Goal: Check status: Check status

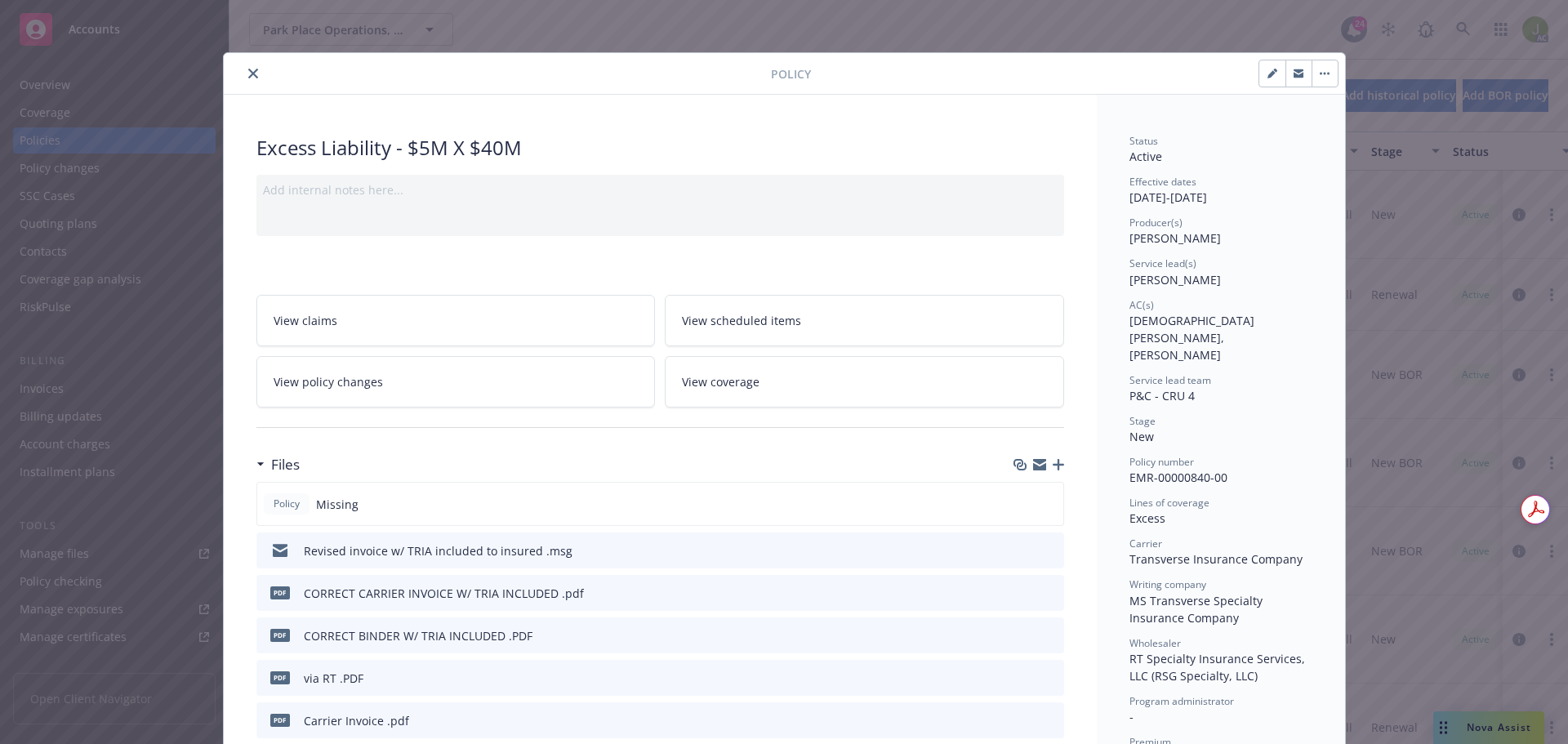
click at [250, 78] on icon "close" at bounding box center [254, 74] width 10 height 10
click at [1465, 33] on div "Policy Excess Liability - $5M X $40M Add internal notes here... View claims Vie…" at bounding box center [784, 372] width 1568 height 744
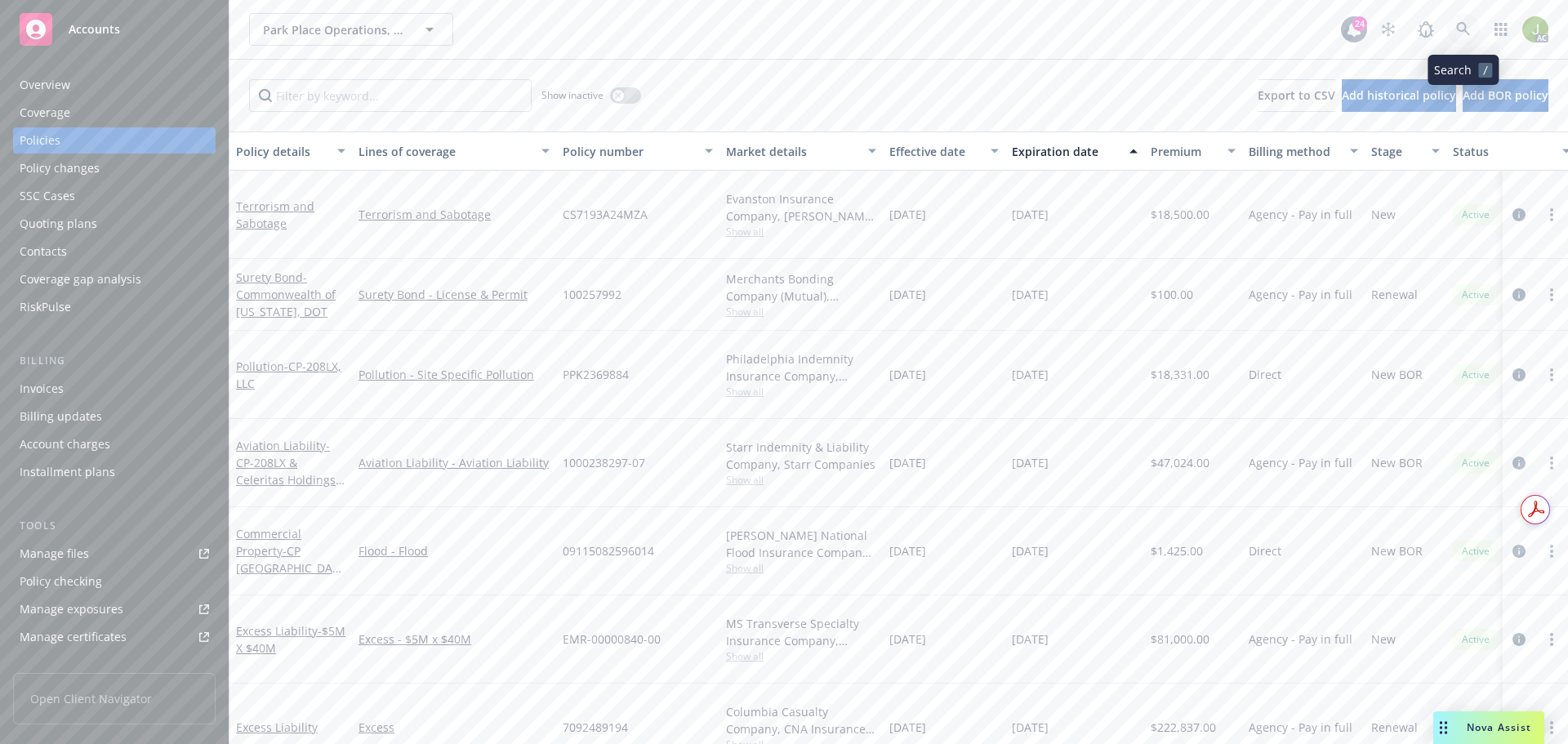
click at [1465, 31] on icon at bounding box center [1463, 29] width 14 height 14
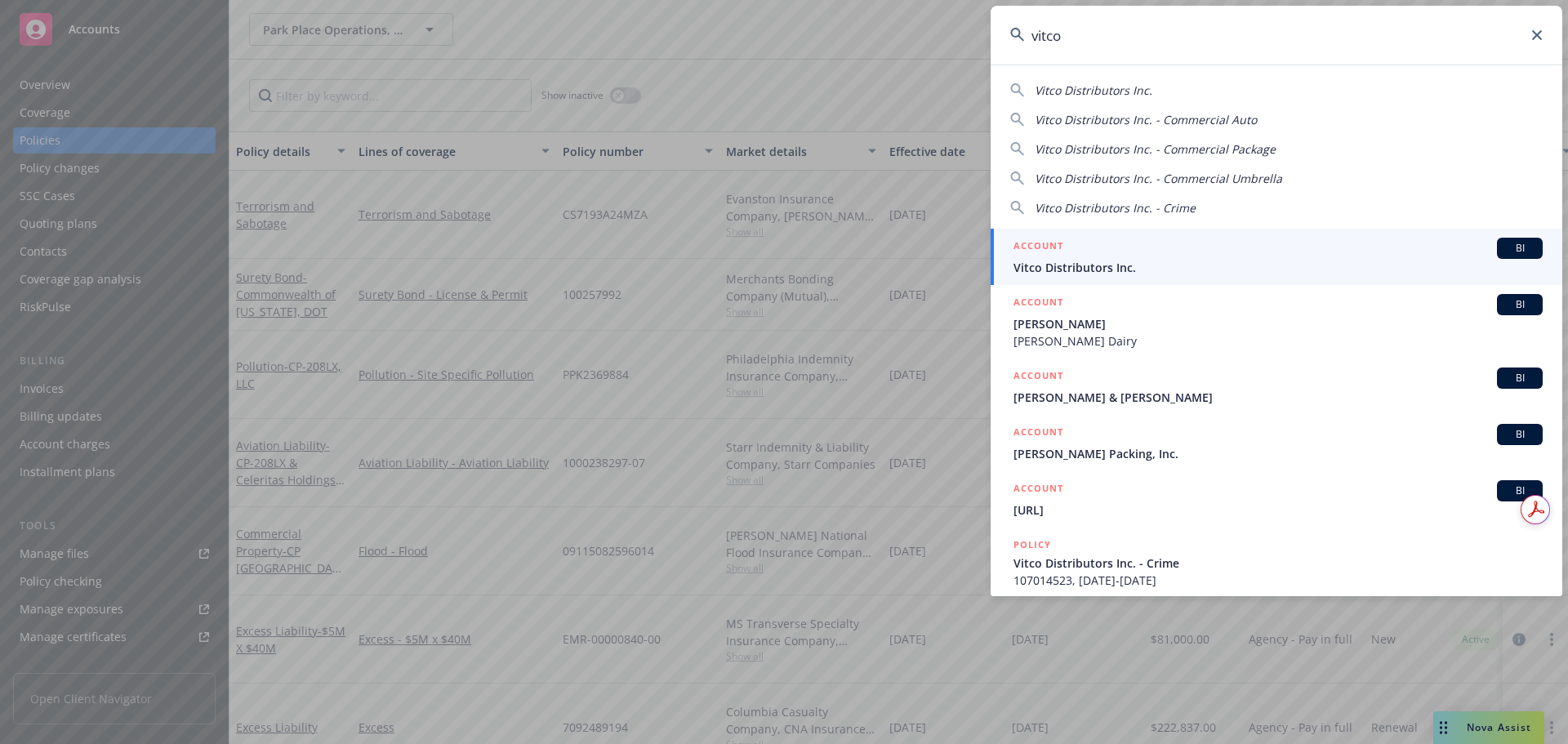
type input "vitco"
click at [1163, 274] on span "Vitco Distributors Inc." at bounding box center [1279, 267] width 529 height 17
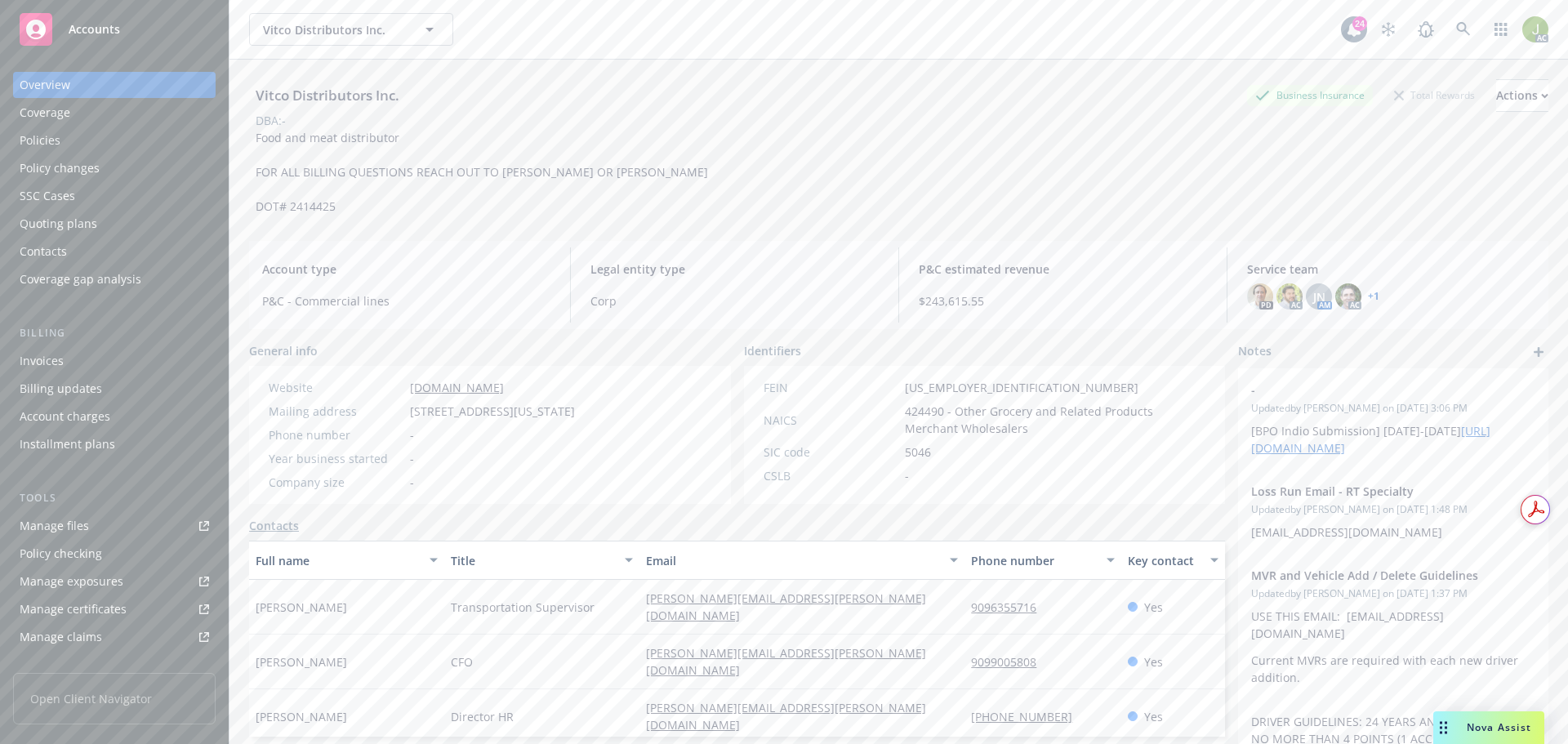
click at [148, 388] on div "Billing updates" at bounding box center [114, 388] width 189 height 26
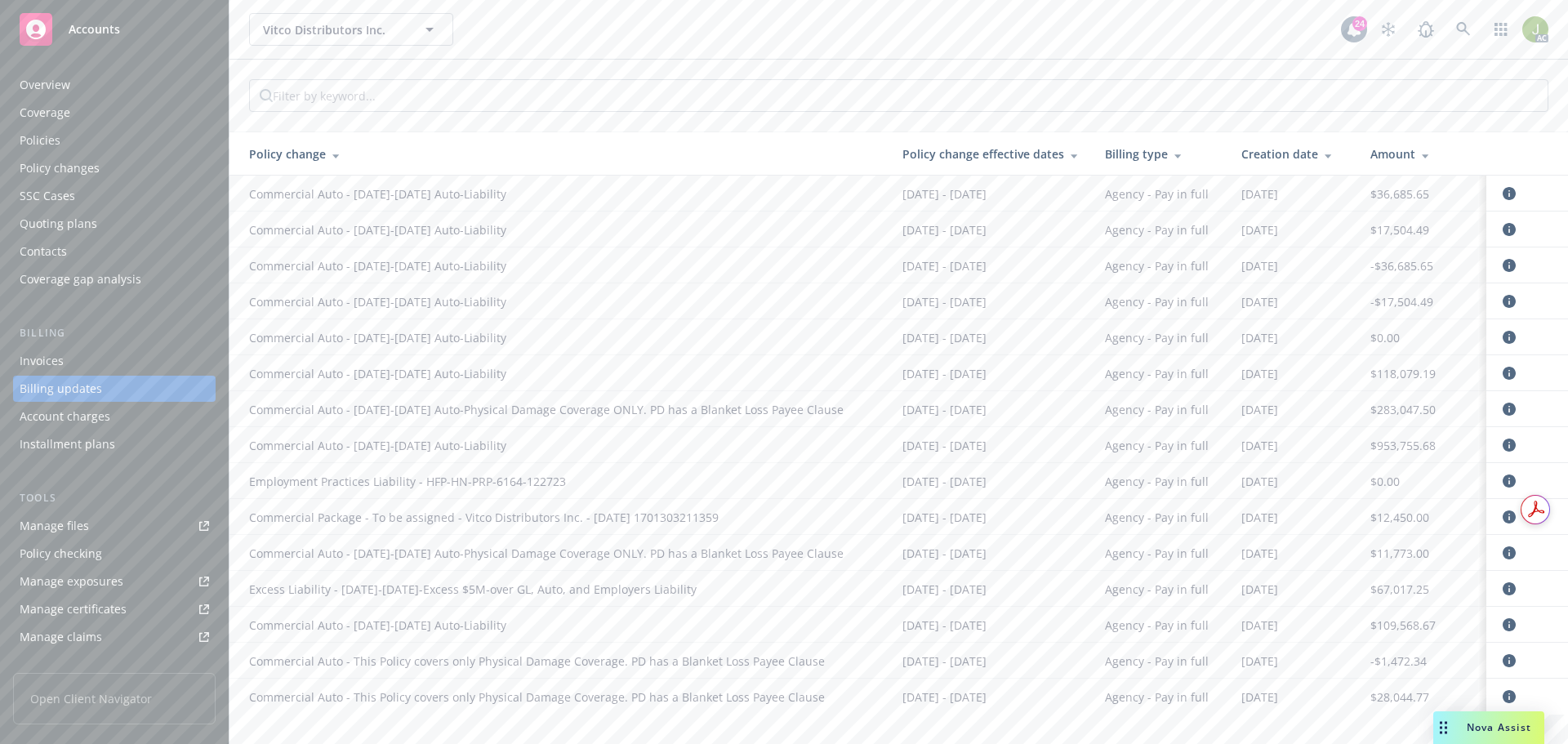
click at [131, 357] on div "Invoices" at bounding box center [114, 360] width 189 height 26
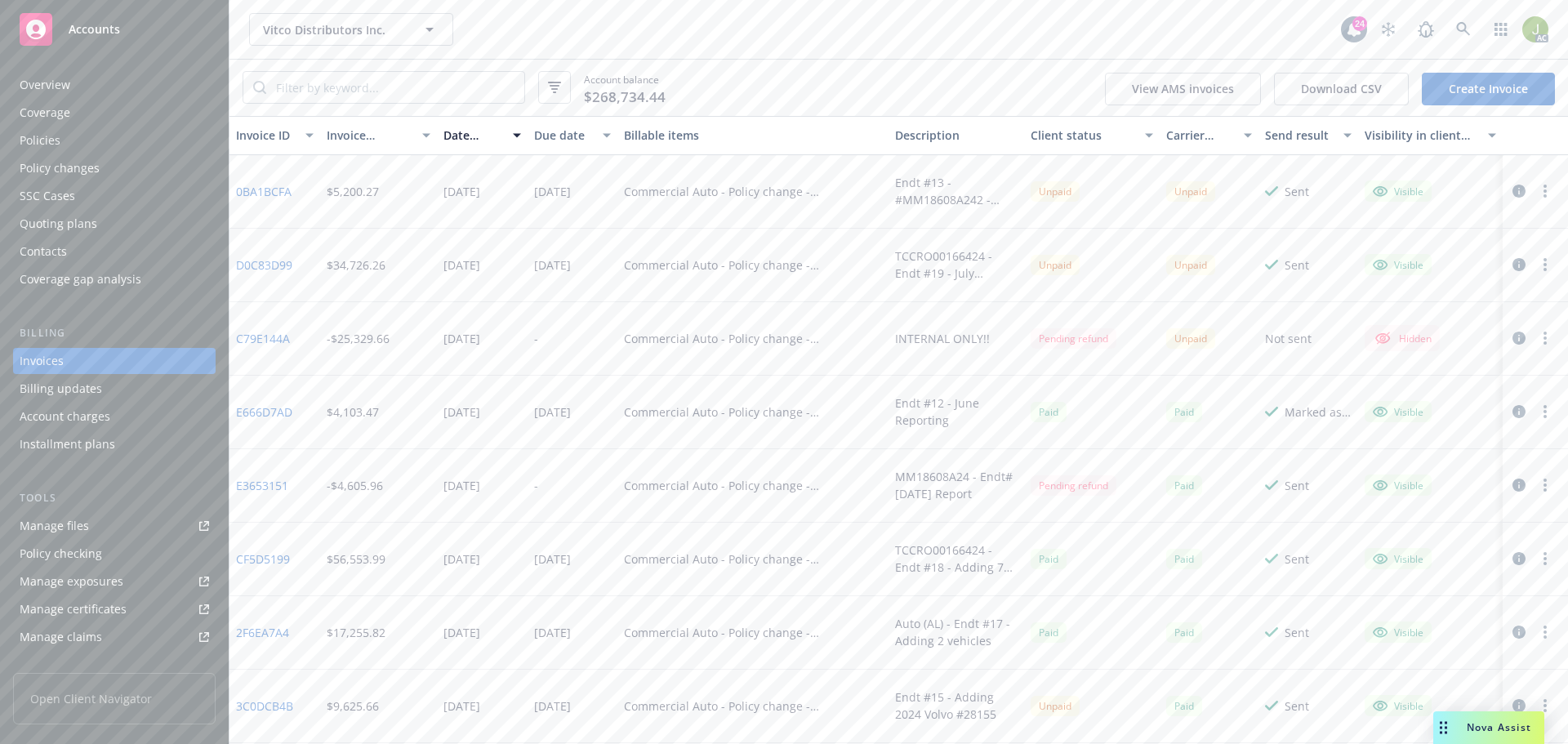
click at [250, 338] on link "C79E144A" at bounding box center [263, 338] width 54 height 17
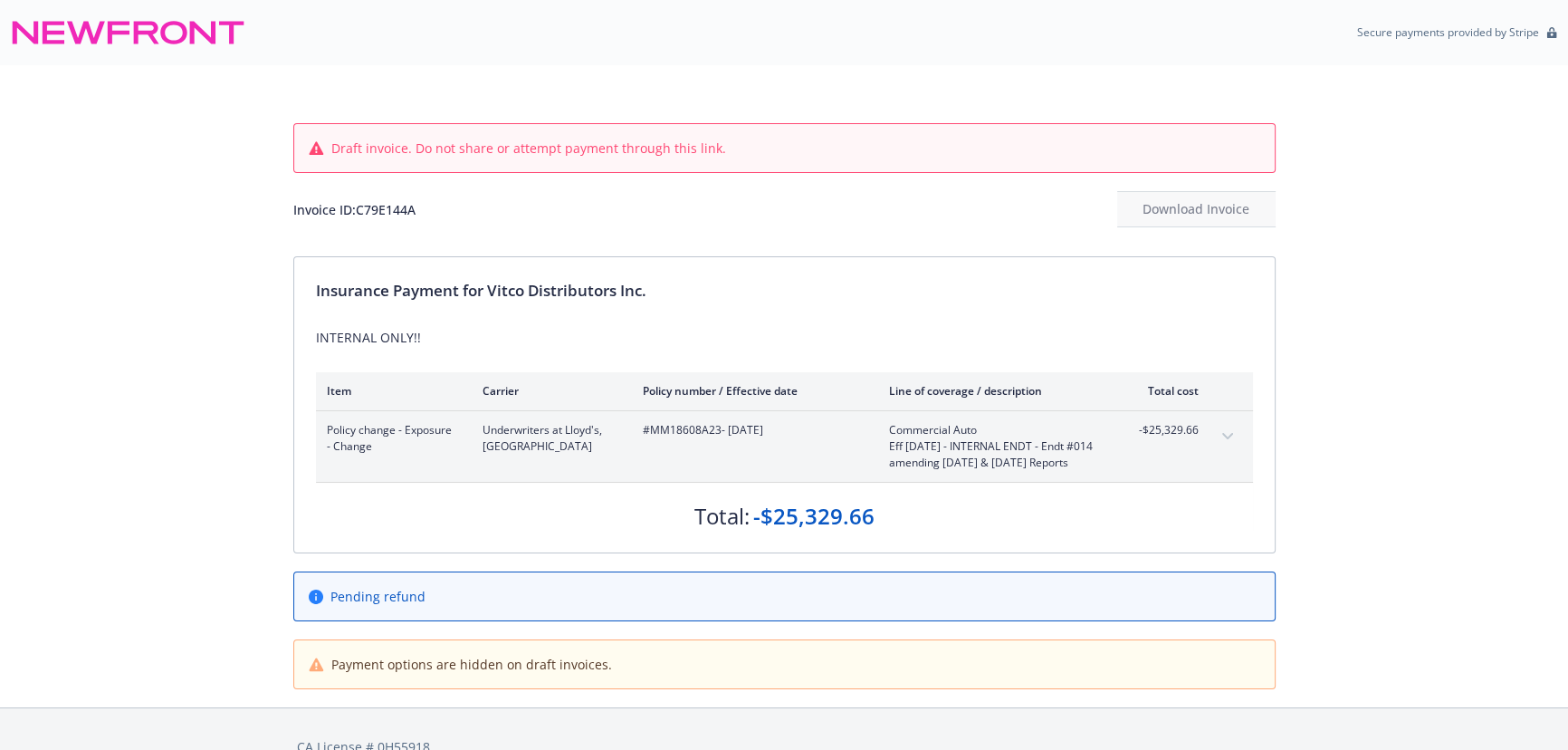
click at [1220, 437] on button "expand content" at bounding box center [1227, 436] width 29 height 29
